Goal: Navigation & Orientation: Go to known website

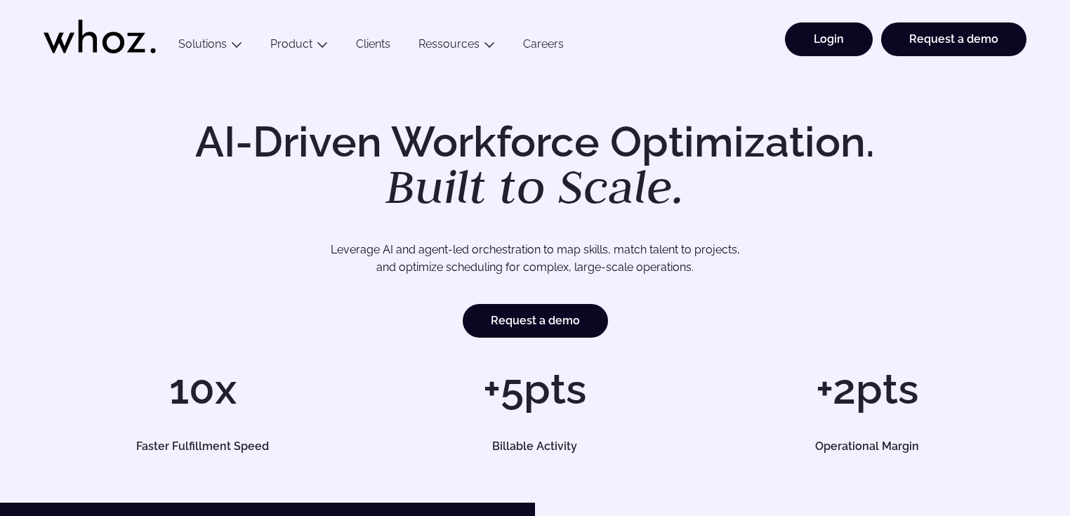
click at [819, 51] on link "Login" at bounding box center [829, 39] width 88 height 34
click at [830, 48] on link "Login" at bounding box center [829, 39] width 88 height 34
